Goal: Task Accomplishment & Management: Manage account settings

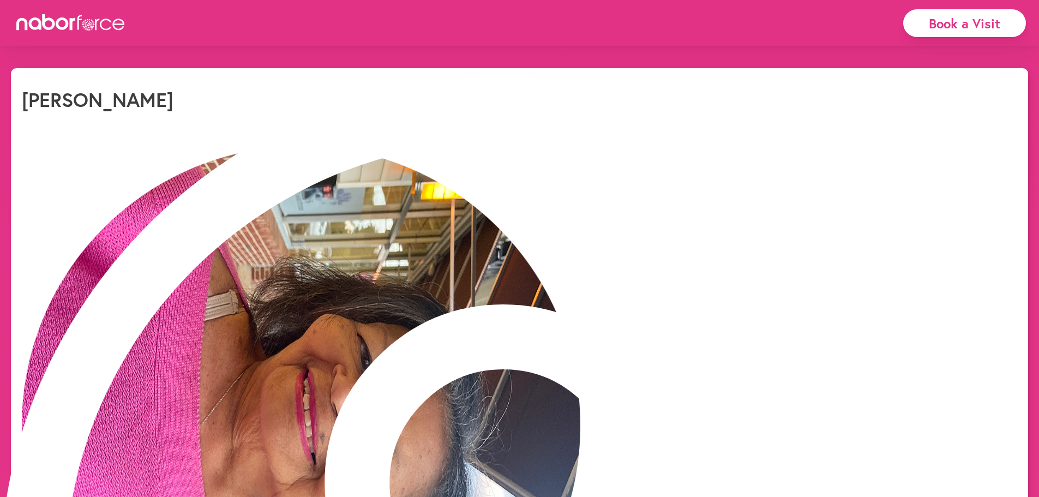
select select "*"
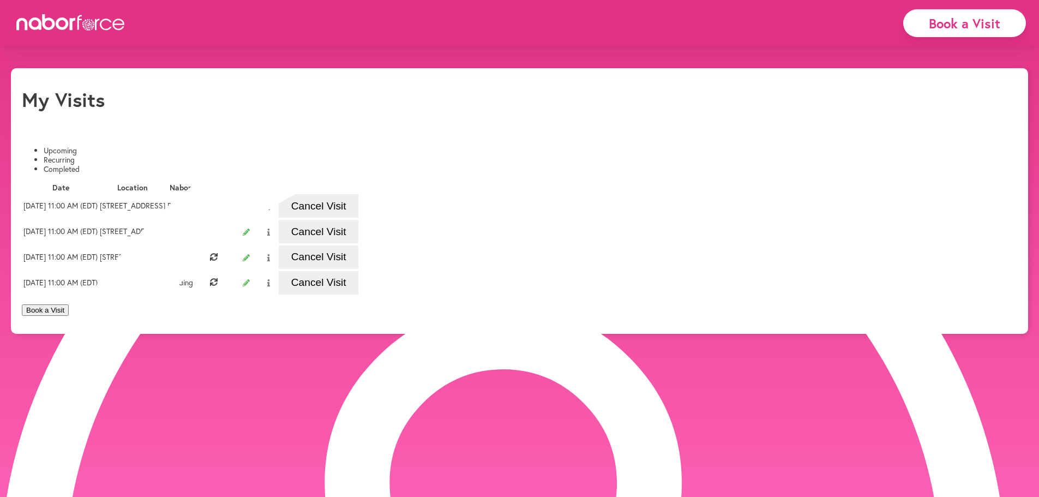
click at [358, 212] on button "Cancel Visit" at bounding box center [319, 205] width 80 height 23
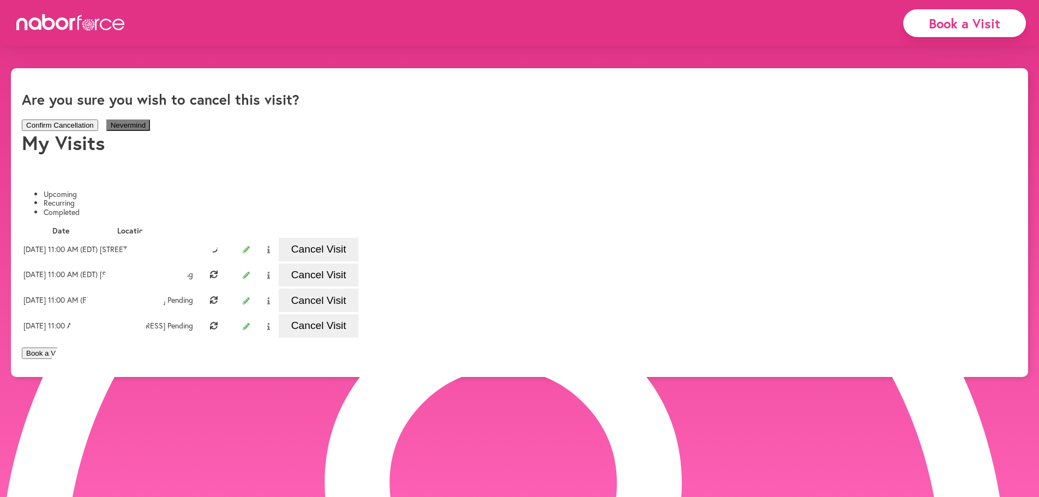
click at [98, 131] on button "Confirm Cancellation" at bounding box center [60, 124] width 76 height 11
